Goal: Task Accomplishment & Management: Use online tool/utility

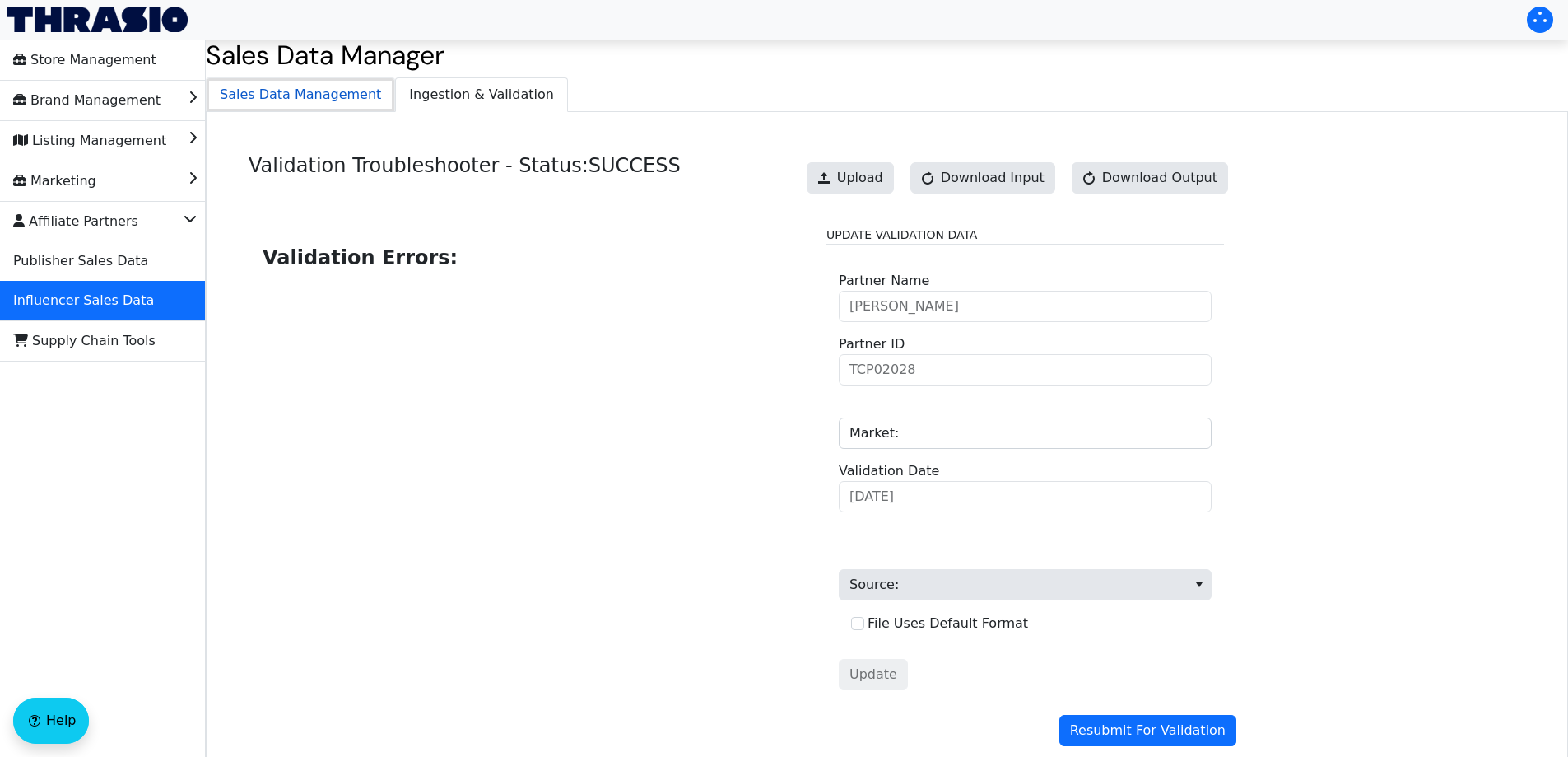
click at [315, 99] on span "Sales Data Management" at bounding box center [300, 95] width 188 height 33
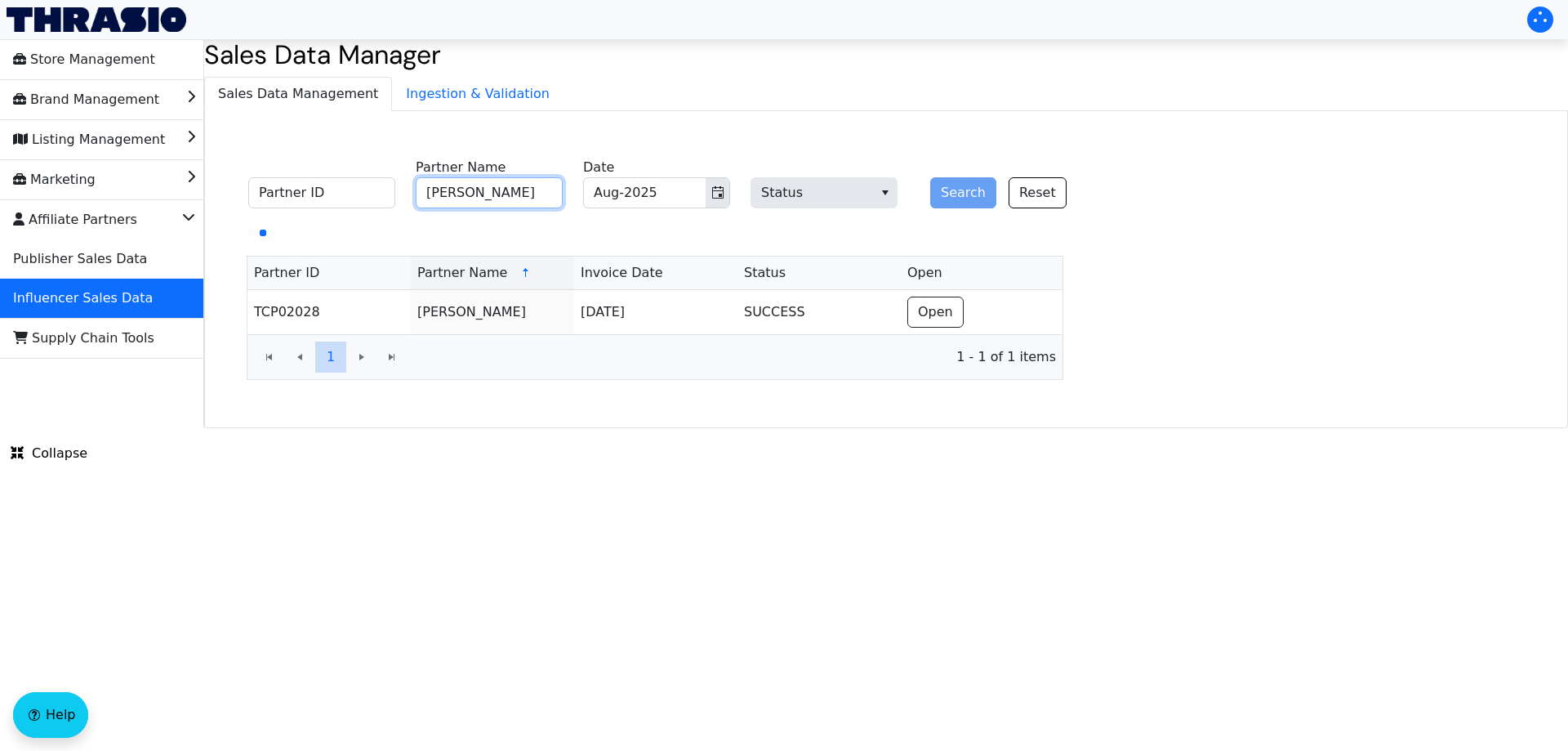
click at [518, 188] on input "[PERSON_NAME]" at bounding box center [488, 192] width 147 height 31
paste input "[PERSON_NAME]"
type input "[PERSON_NAME]"
click at [976, 192] on button "Search" at bounding box center [963, 192] width 66 height 31
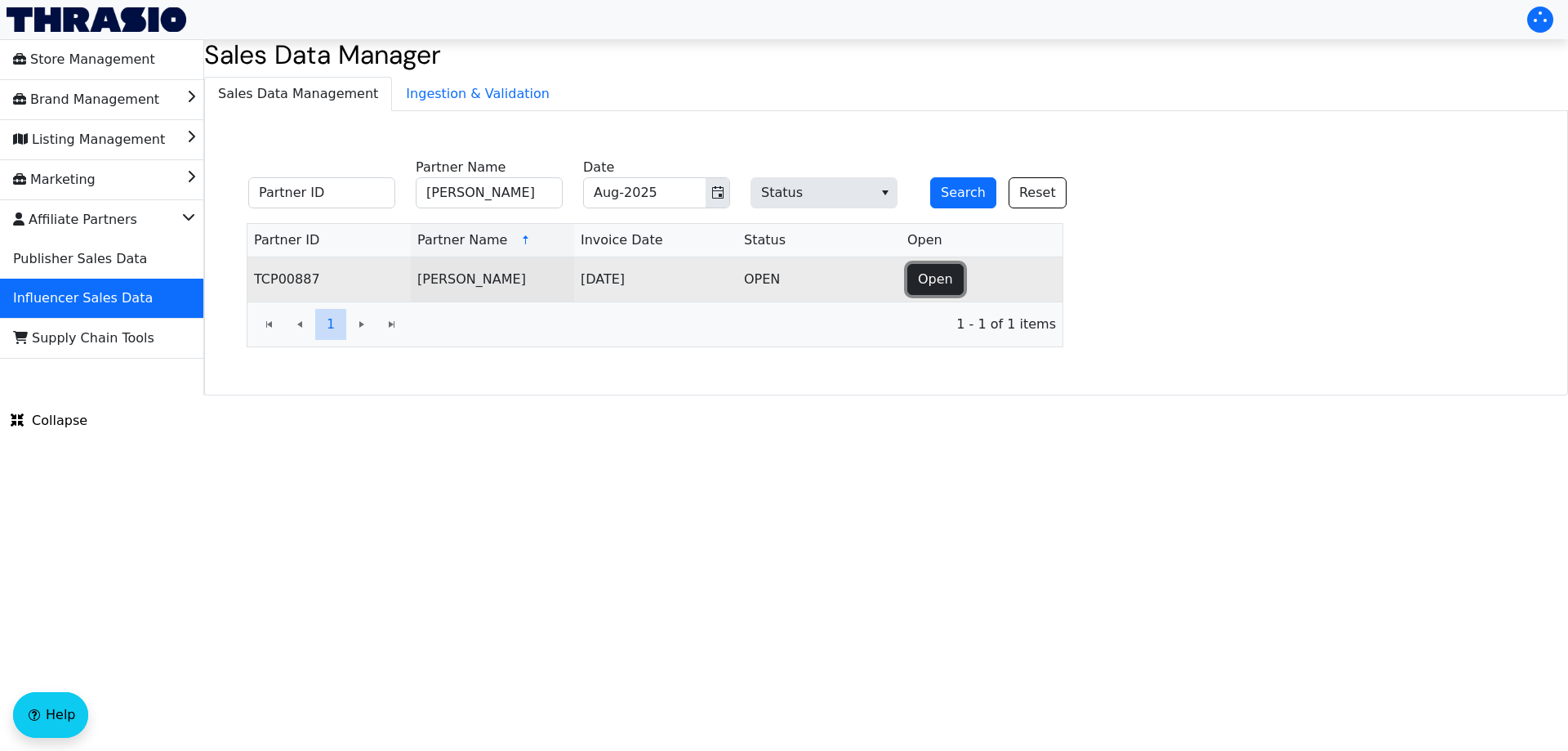
click at [932, 268] on button "Open" at bounding box center [935, 279] width 57 height 31
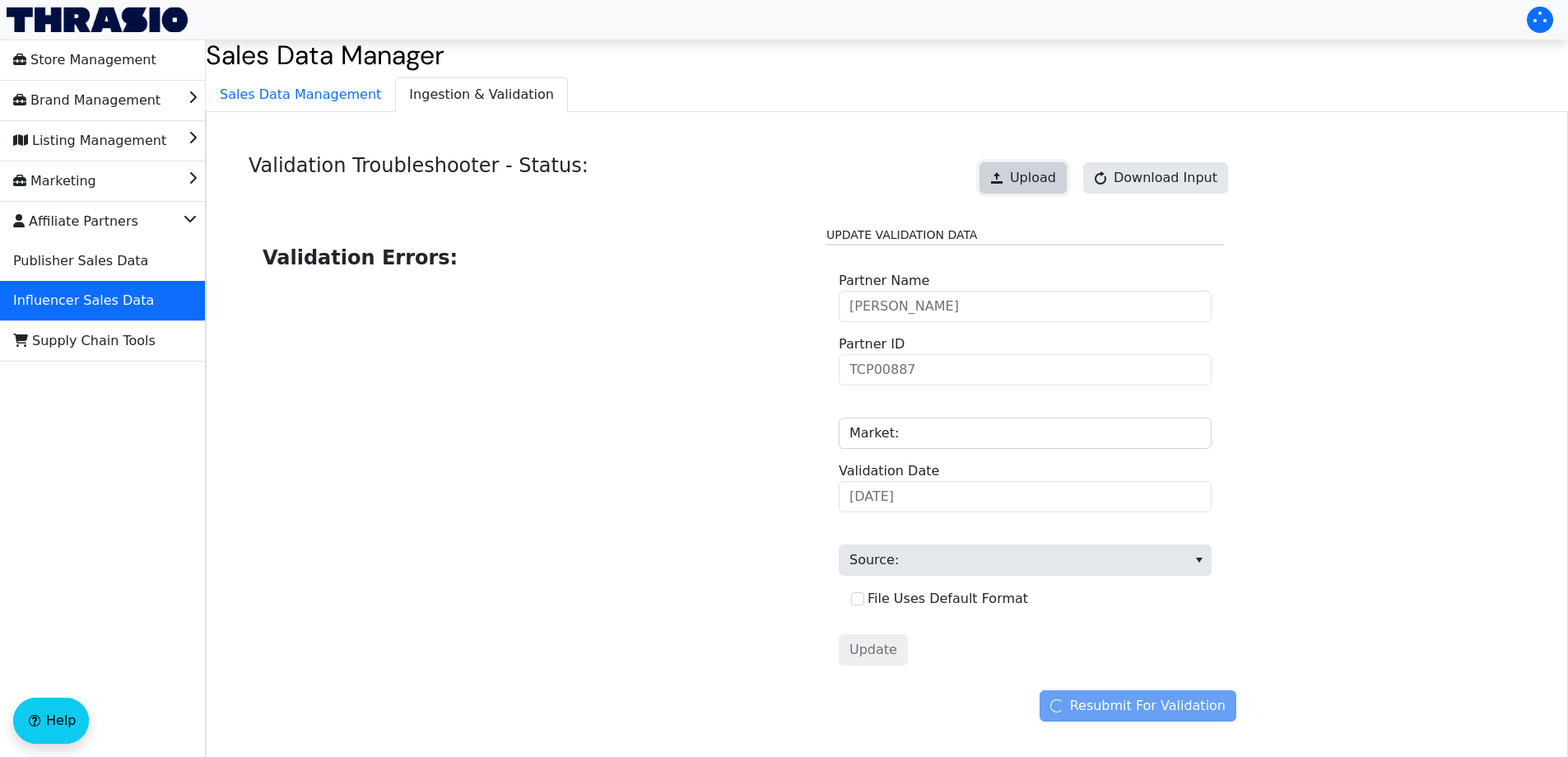
drag, startPoint x: 1016, startPoint y: 183, endPoint x: 1028, endPoint y: 173, distance: 15.6
click at [1028, 173] on button "Upload" at bounding box center [1023, 177] width 87 height 31
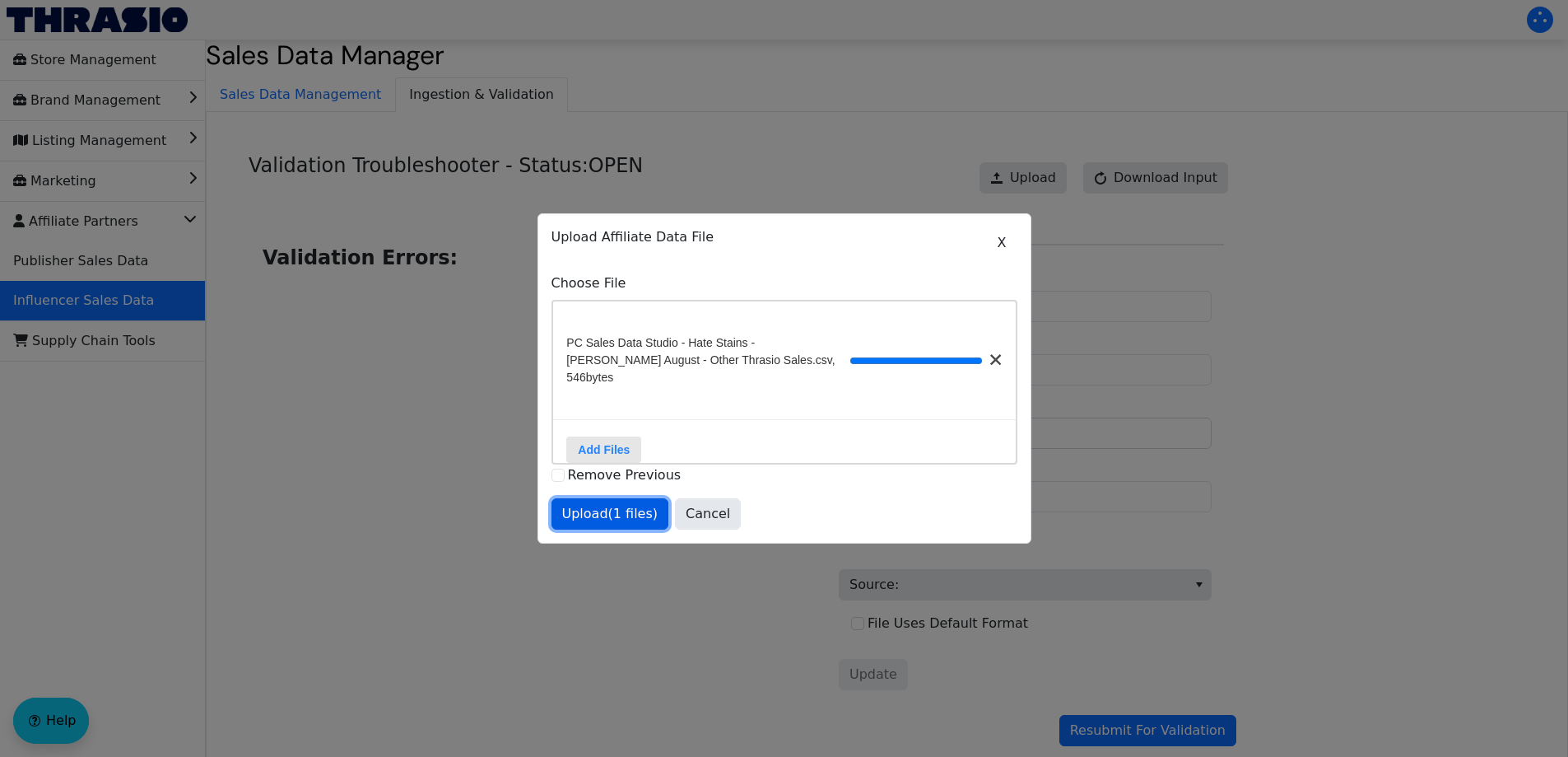
click at [578, 515] on span "Upload (1 files)" at bounding box center [610, 514] width 96 height 19
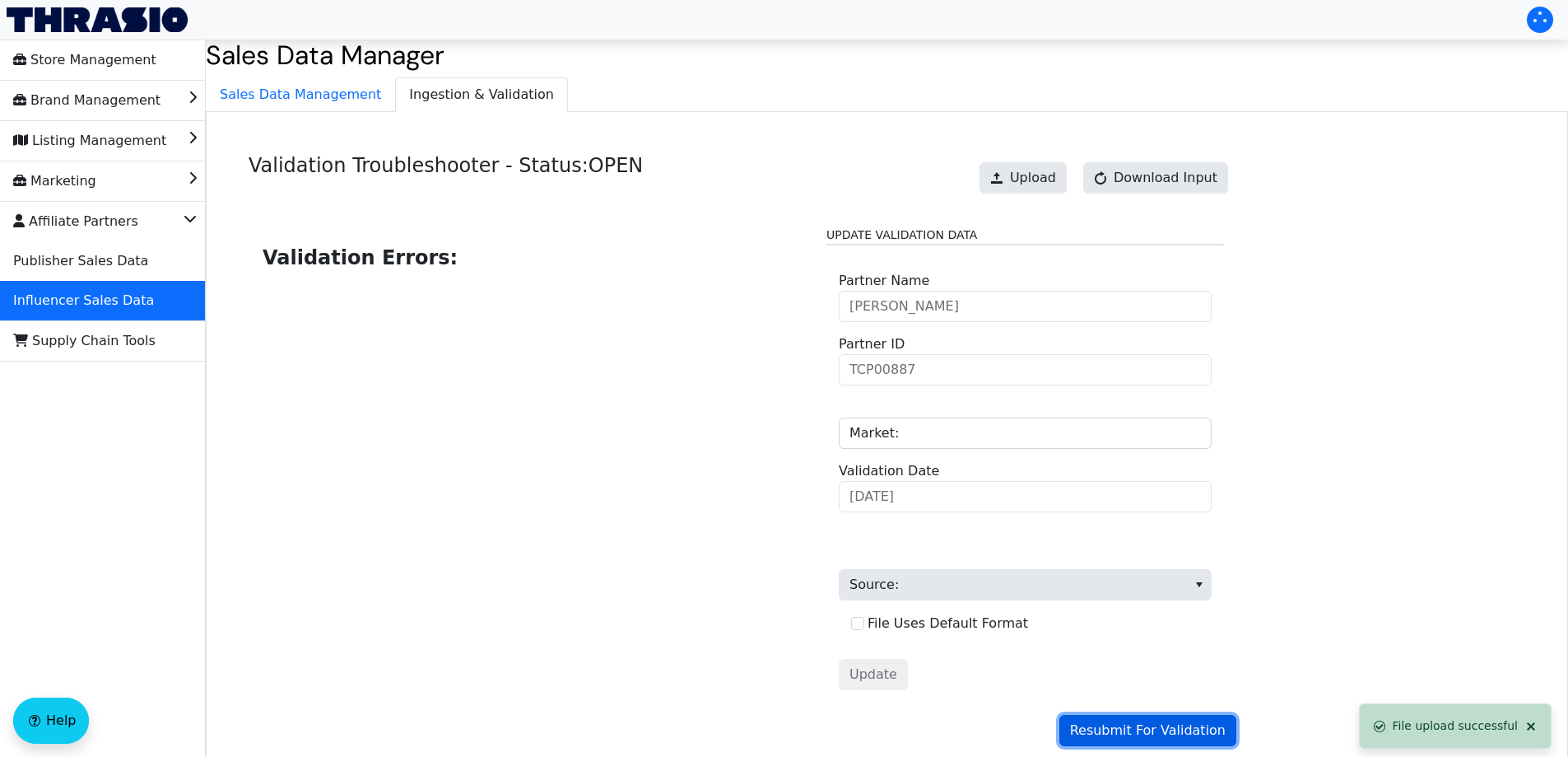
click at [1178, 736] on span "Resubmit For Validation" at bounding box center [1147, 730] width 156 height 19
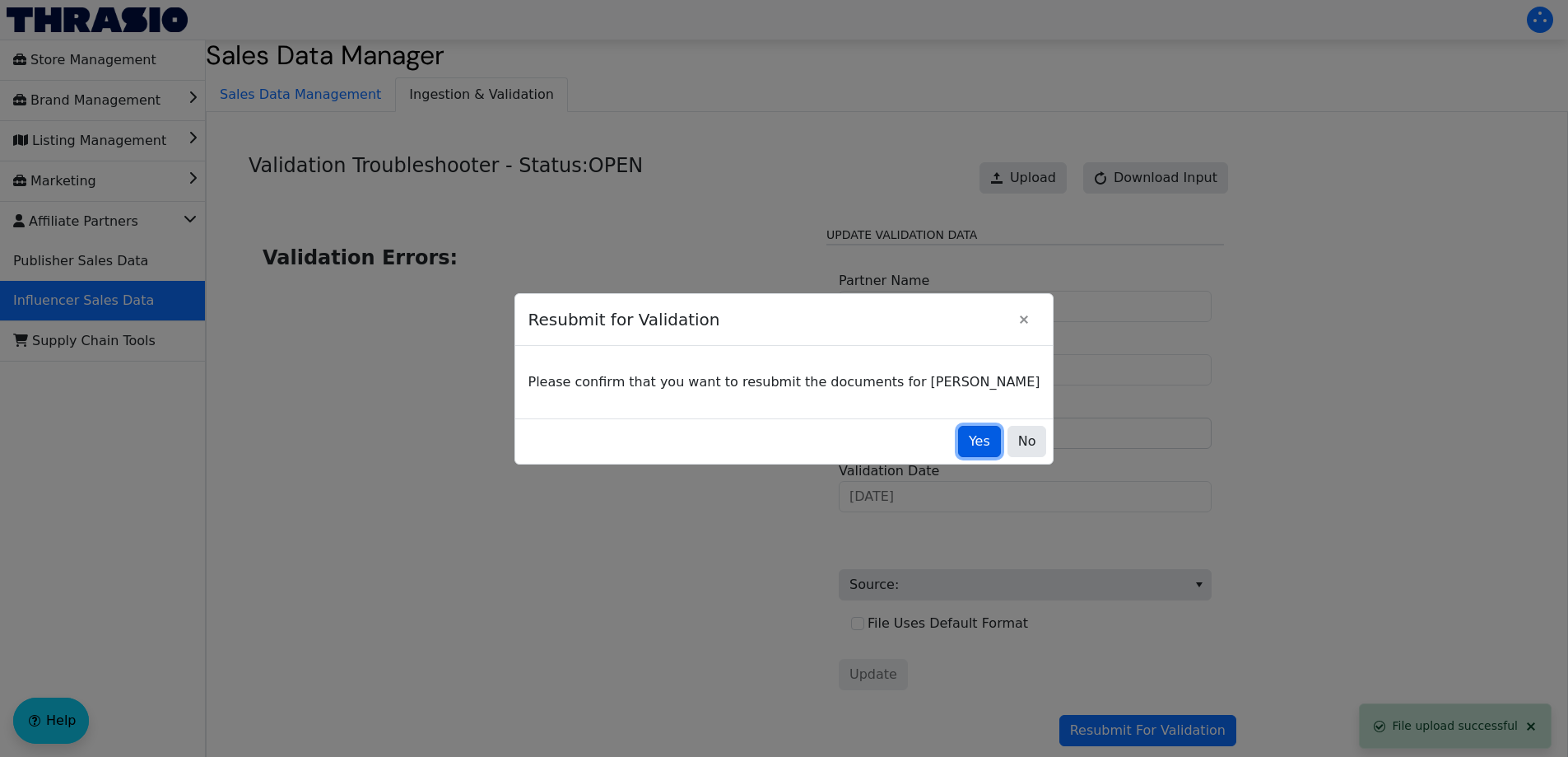
click at [958, 445] on button "Yes" at bounding box center [980, 441] width 43 height 31
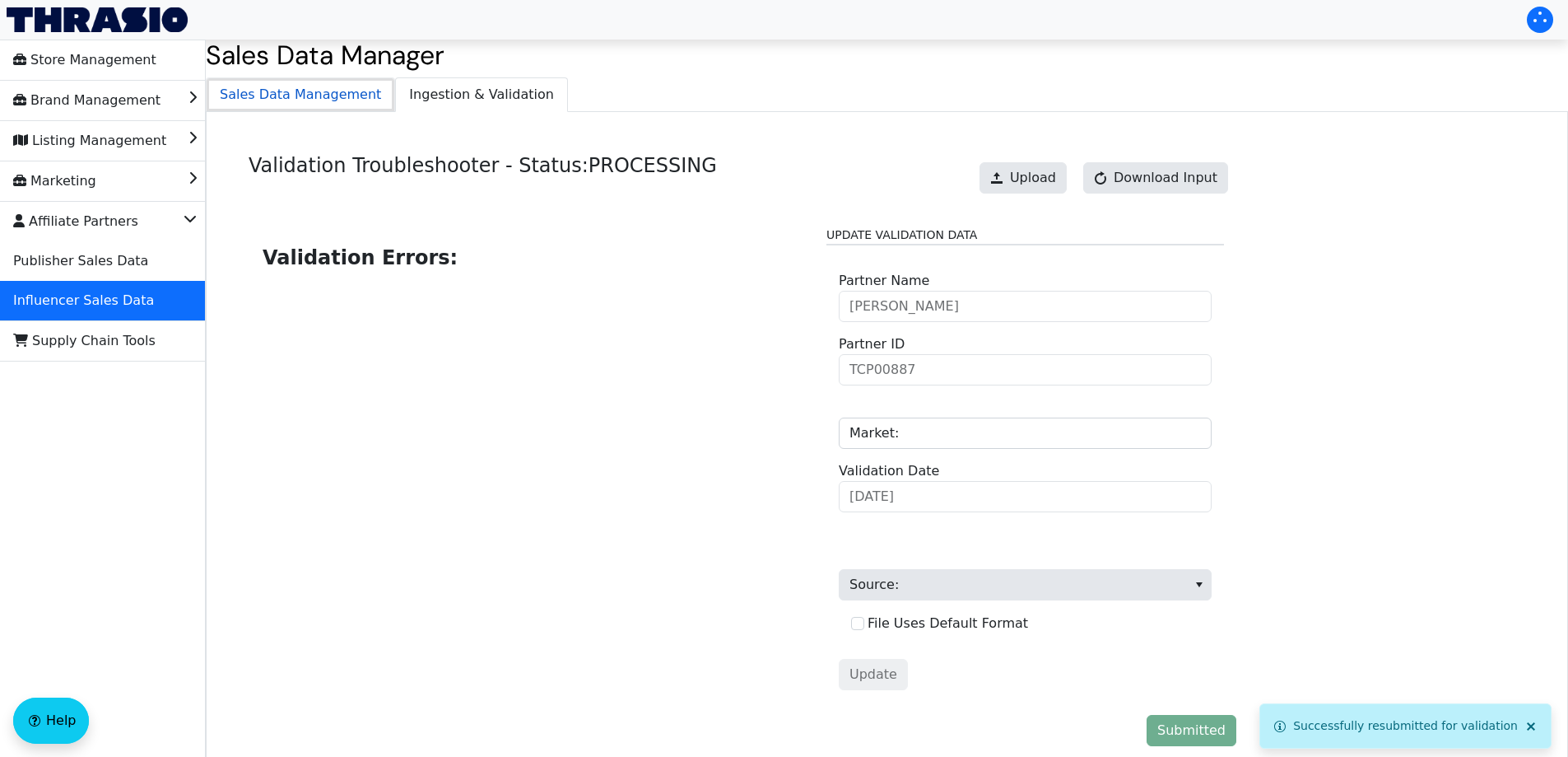
click at [316, 80] on span "Sales Data Management" at bounding box center [300, 95] width 188 height 33
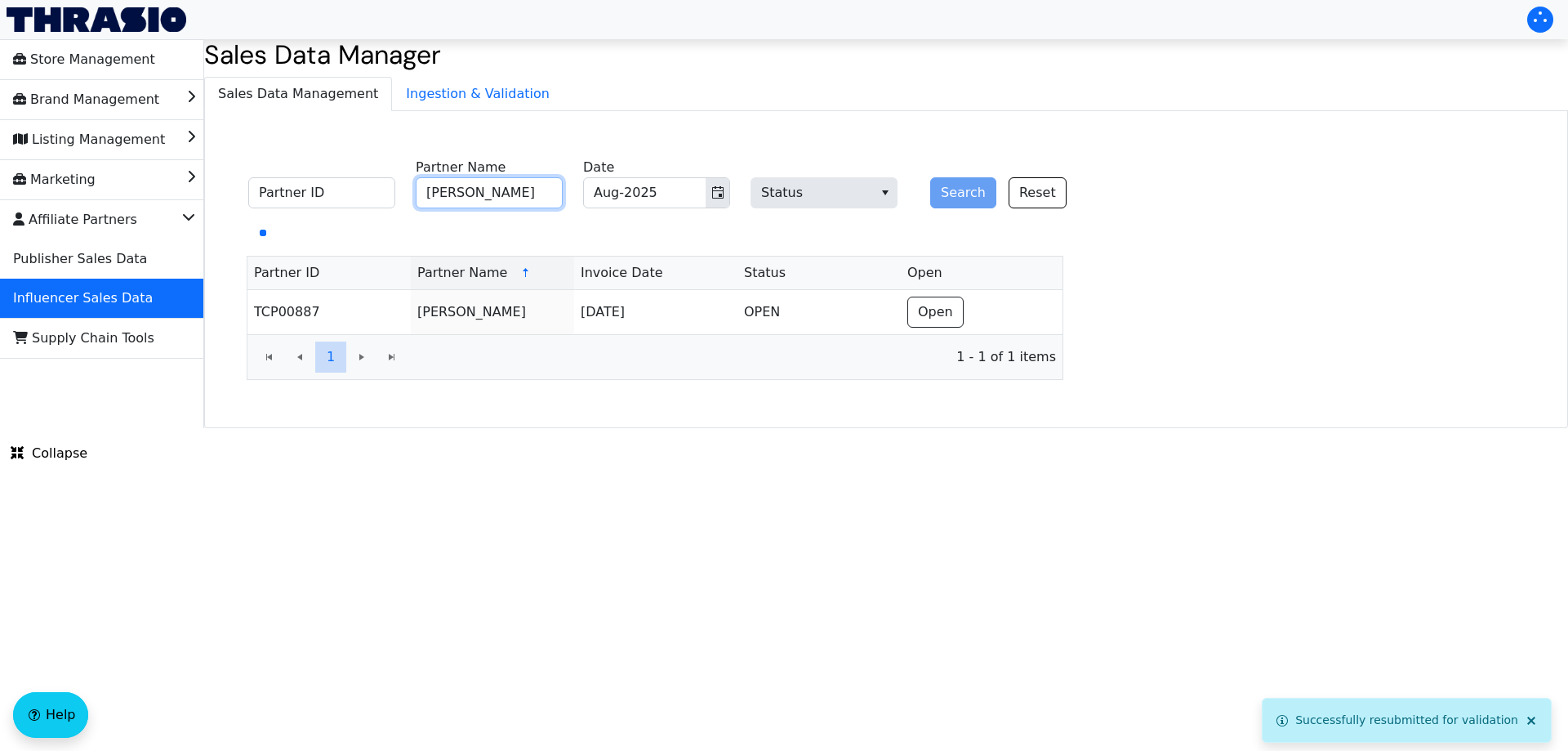
drag, startPoint x: 502, startPoint y: 188, endPoint x: 742, endPoint y: 81, distance: 262.8
click at [505, 188] on input "[PERSON_NAME]" at bounding box center [488, 192] width 147 height 31
